Goal: Task Accomplishment & Management: Manage account settings

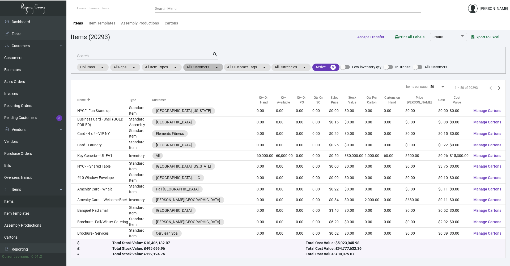
click at [198, 70] on mat-chip "All Customers arrow_drop_down" at bounding box center [203, 66] width 40 height 7
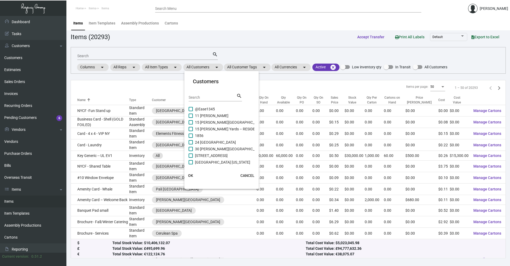
click at [212, 99] on input "Search" at bounding box center [213, 97] width 48 height 4
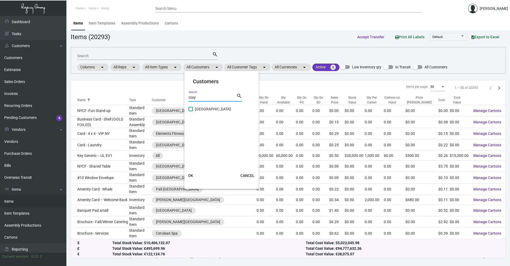
type input "roxy"
click at [197, 111] on span "[GEOGRAPHIC_DATA]" at bounding box center [213, 109] width 36 height 6
click at [191, 111] on input "[GEOGRAPHIC_DATA]" at bounding box center [190, 111] width 0 height 0
checkbox input "true"
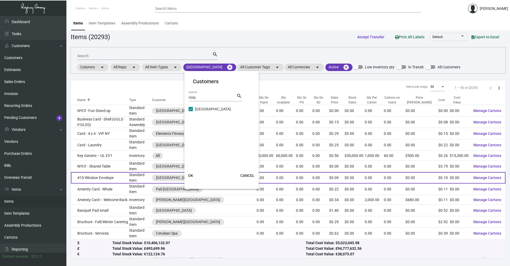
click at [194, 175] on button "OK" at bounding box center [190, 176] width 17 height 10
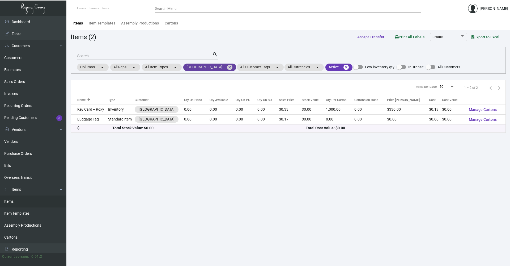
click at [227, 69] on mat-icon "cancel" at bounding box center [230, 67] width 6 height 6
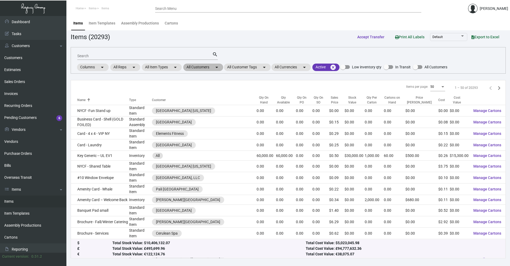
click at [195, 67] on mat-chip "All Customers arrow_drop_down" at bounding box center [203, 66] width 40 height 7
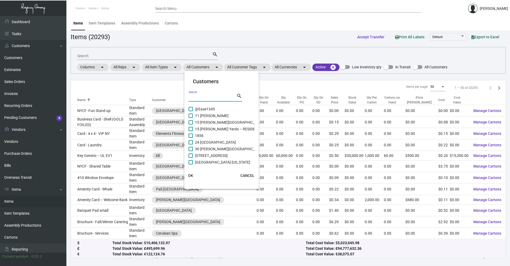
click at [204, 97] on input "Search" at bounding box center [213, 97] width 48 height 4
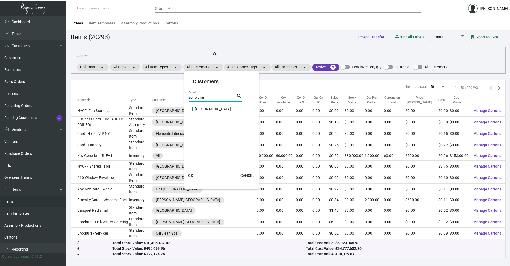
type input "soho gran"
click at [208, 109] on span "[GEOGRAPHIC_DATA]" at bounding box center [213, 109] width 36 height 6
click at [191, 111] on input "[GEOGRAPHIC_DATA]" at bounding box center [190, 111] width 0 height 0
checkbox input "true"
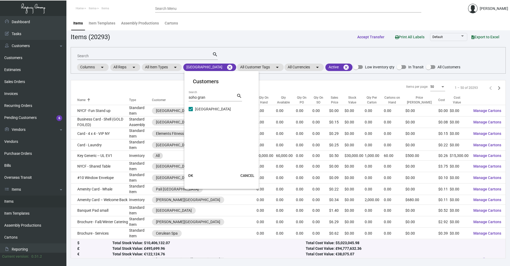
click at [190, 173] on span "OK" at bounding box center [190, 175] width 5 height 4
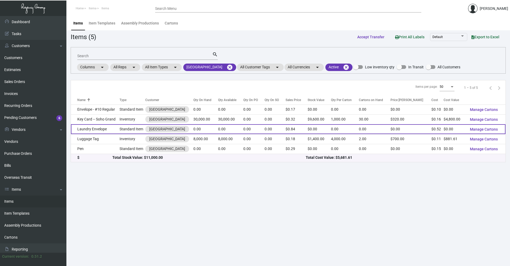
click at [116, 129] on td "Laundry Envelope" at bounding box center [95, 129] width 49 height 10
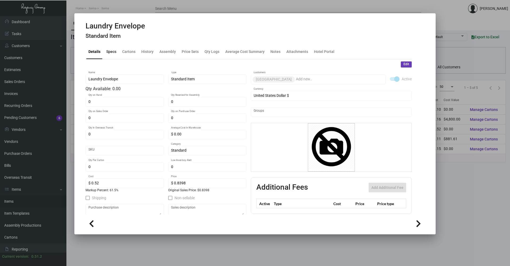
click at [113, 52] on div "Specs" at bounding box center [111, 52] width 10 height 6
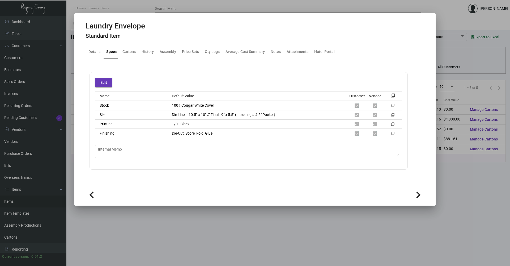
click at [182, 235] on div at bounding box center [255, 133] width 510 height 266
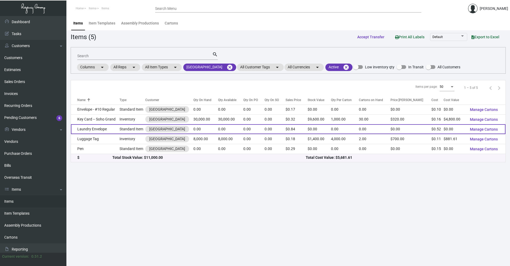
click at [110, 129] on td "Laundry Envelope" at bounding box center [95, 129] width 49 height 10
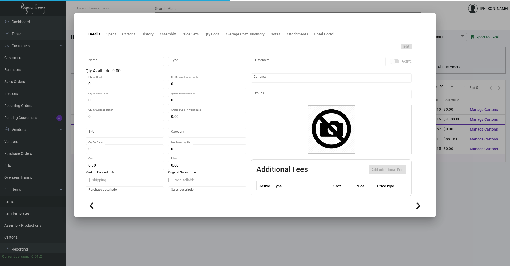
type input "Laundry Envelope"
type input "Standard Item"
type input "$ 0.00"
type input "Standard"
type input "$ 0.52"
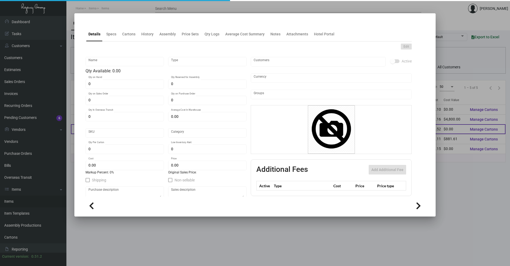
type input "$ 0.8398"
checkbox input "true"
type input "United States Dollar $"
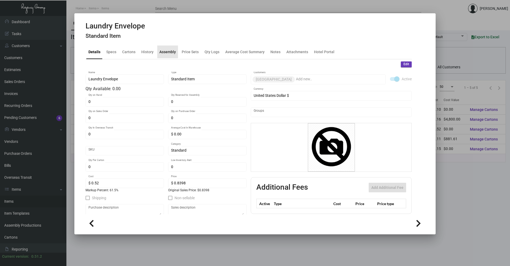
click at [157, 56] on div "Assembly" at bounding box center [167, 51] width 21 height 13
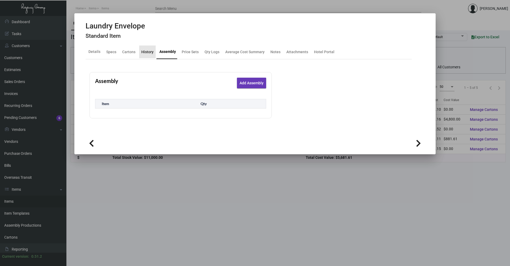
click at [147, 53] on div "History" at bounding box center [147, 52] width 12 height 6
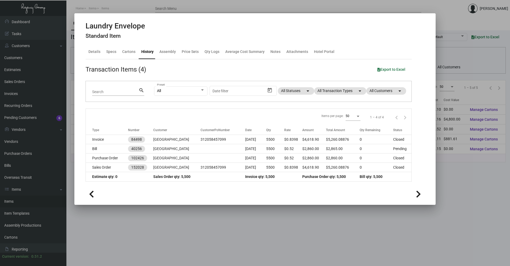
click at [297, 247] on div at bounding box center [255, 133] width 510 height 266
